Goal: Task Accomplishment & Management: Manage account settings

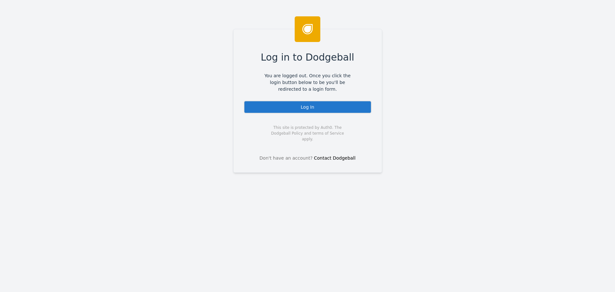
click at [329, 111] on div "Log In" at bounding box center [308, 107] width 128 height 13
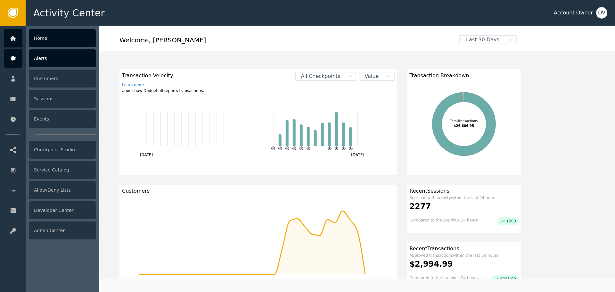
click at [17, 58] on div at bounding box center [13, 58] width 19 height 19
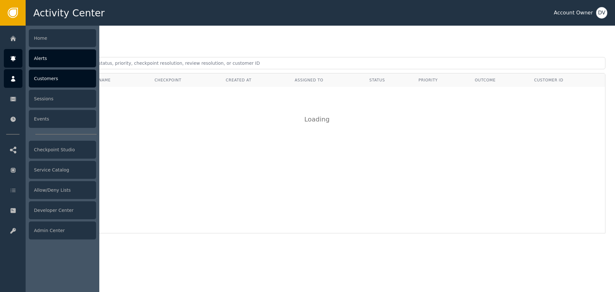
click at [11, 77] on icon at bounding box center [13, 78] width 6 height 7
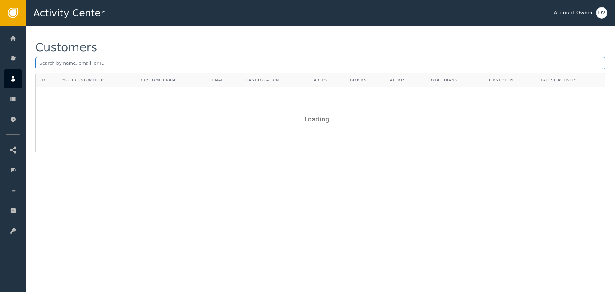
click at [102, 65] on input "text" at bounding box center [320, 63] width 570 height 12
paste input "[EMAIL_ADDRESS][DOMAIN_NAME]"
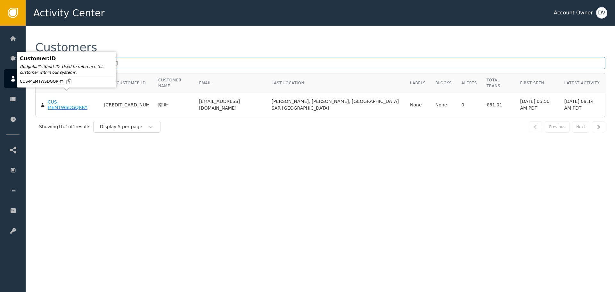
type input "[EMAIL_ADDRESS][DOMAIN_NAME]"
click at [75, 99] on div "CUS-MEMTWSDGQRRY" at bounding box center [71, 104] width 46 height 11
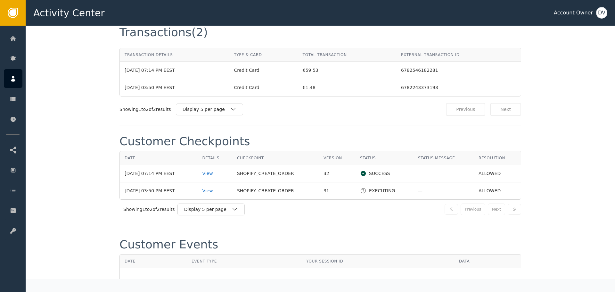
scroll to position [608, 0]
click at [213, 174] on div "View" at bounding box center [214, 173] width 25 height 7
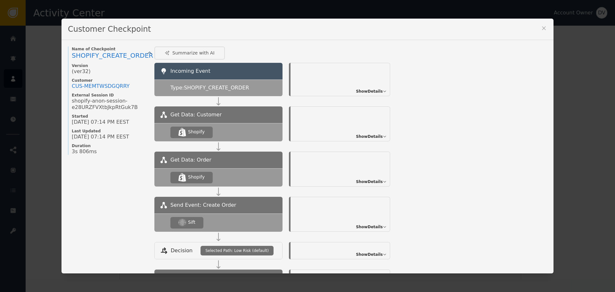
click at [378, 226] on span "Show Details" at bounding box center [369, 227] width 27 height 6
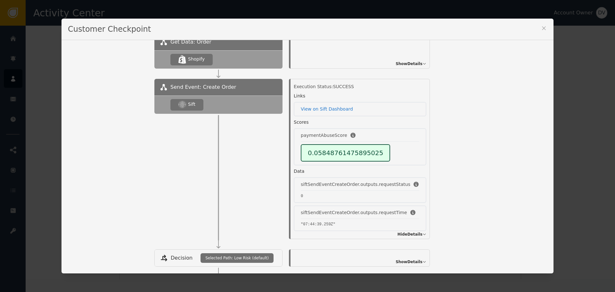
scroll to position [131, 0]
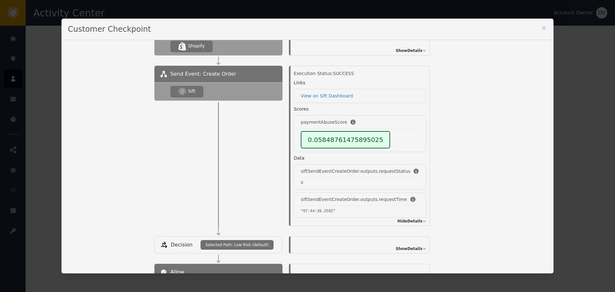
click at [542, 25] on icon at bounding box center [544, 28] width 6 height 6
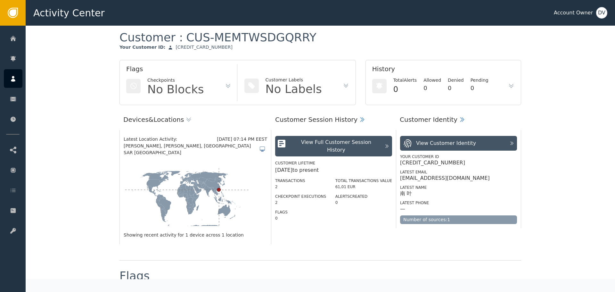
scroll to position [0, 0]
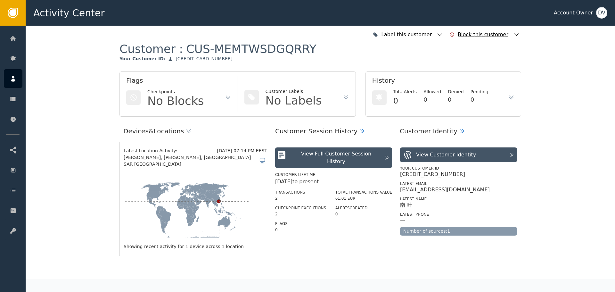
click at [484, 35] on div "Block this customer" at bounding box center [484, 35] width 52 height 8
click at [494, 37] on div "Block this customer" at bounding box center [484, 35] width 52 height 8
click at [428, 35] on div "Label this customer" at bounding box center [407, 35] width 52 height 8
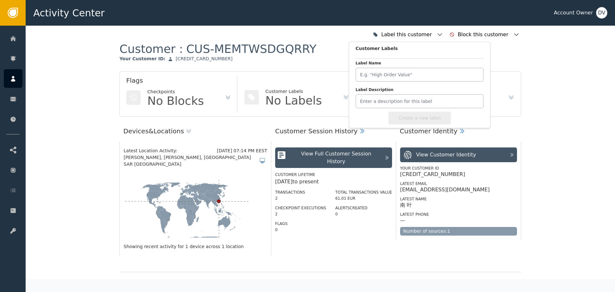
click at [295, 50] on div "Customer : CUS-MEMTWSDGQRRY Your Customer ID : [CREDIT_CARD_NUMBER]" at bounding box center [320, 57] width 402 height 30
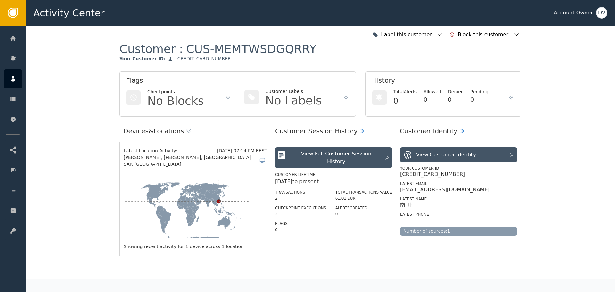
click at [176, 59] on div "[CREDIT_CARD_NUMBER]" at bounding box center [204, 59] width 57 height 6
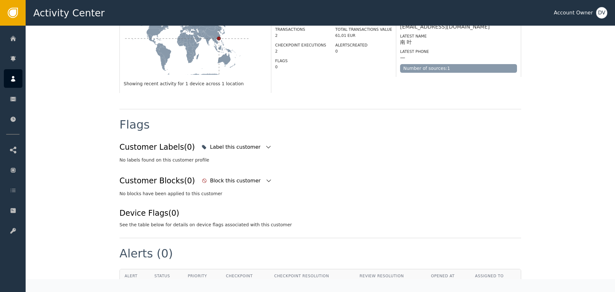
scroll to position [288, 0]
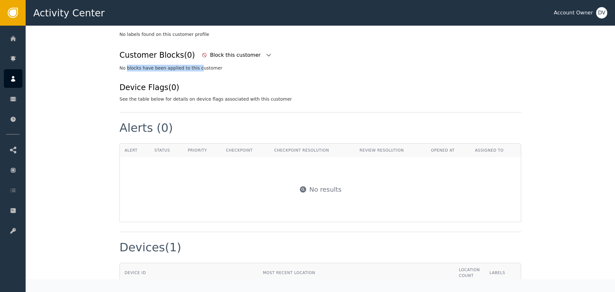
drag, startPoint x: 124, startPoint y: 64, endPoint x: 189, endPoint y: 62, distance: 65.0
click at [189, 65] on div "No blocks have been applied to this customer" at bounding box center [320, 68] width 402 height 7
click at [222, 51] on div "Block this customer" at bounding box center [236, 55] width 52 height 8
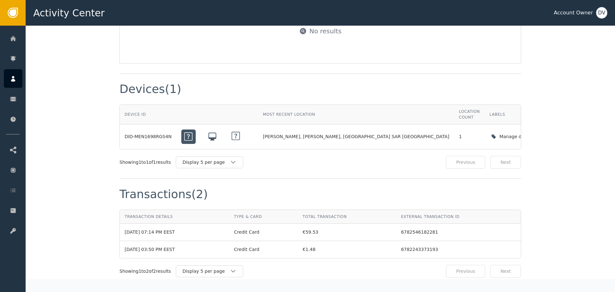
scroll to position [448, 0]
